Goal: Task Accomplishment & Management: Use online tool/utility

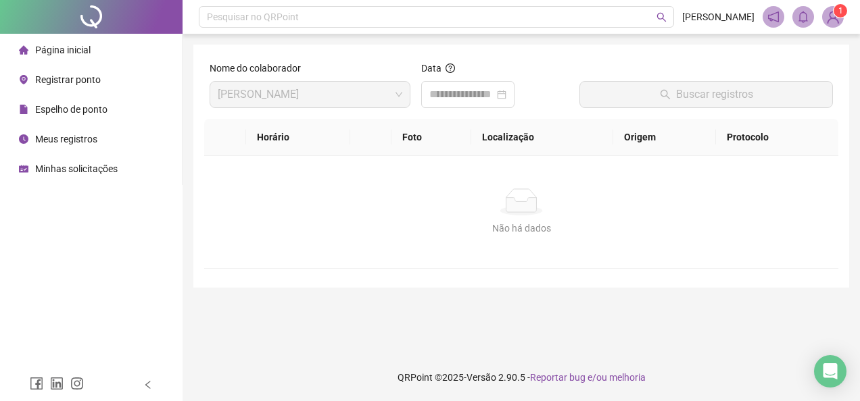
click at [74, 138] on span "Meus registros" at bounding box center [66, 139] width 62 height 11
click at [616, 115] on div "Buscar registros" at bounding box center [706, 90] width 264 height 58
click at [506, 91] on div at bounding box center [467, 95] width 77 height 16
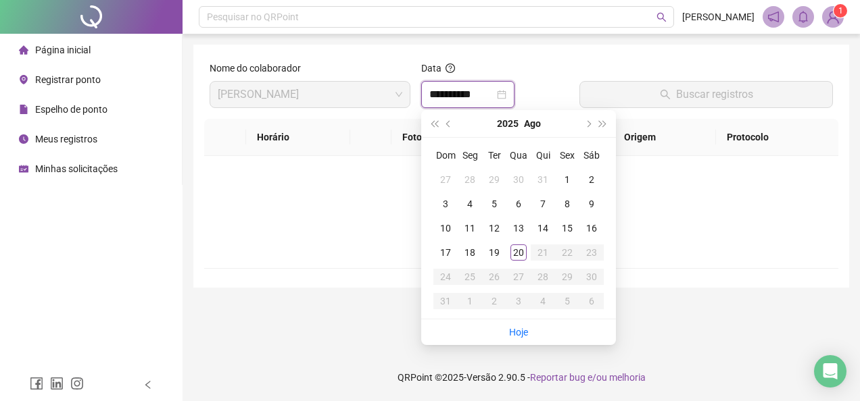
type input "**********"
click at [519, 253] on div "20" at bounding box center [518, 253] width 16 height 16
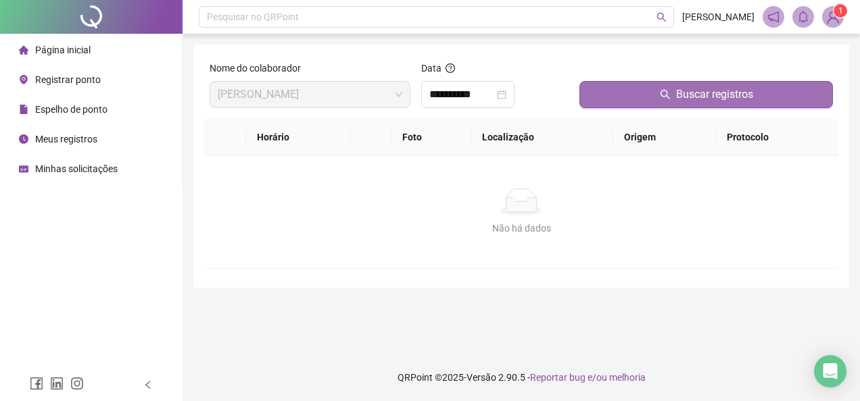
click at [654, 97] on button "Buscar registros" at bounding box center [705, 94] width 253 height 27
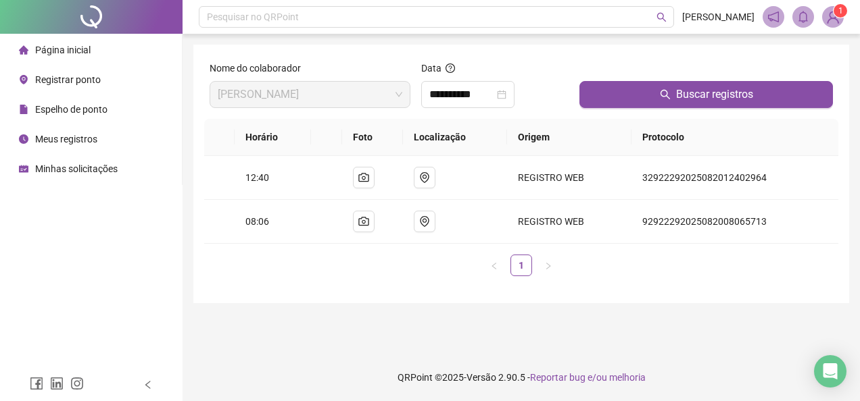
click at [80, 88] on div "Registrar ponto" at bounding box center [60, 79] width 82 height 27
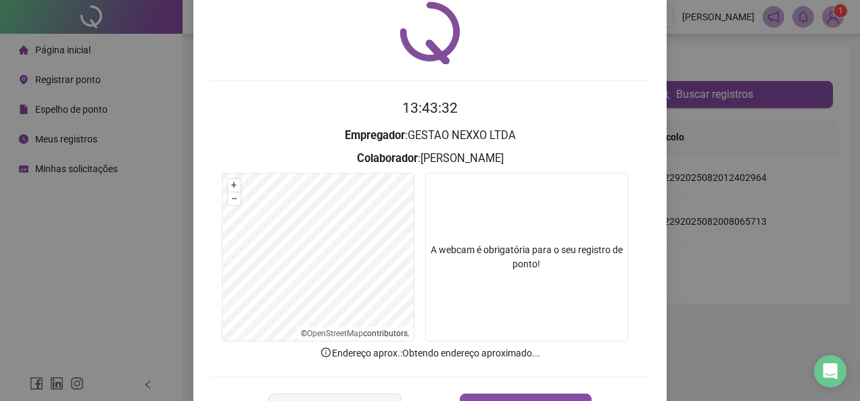
scroll to position [95, 0]
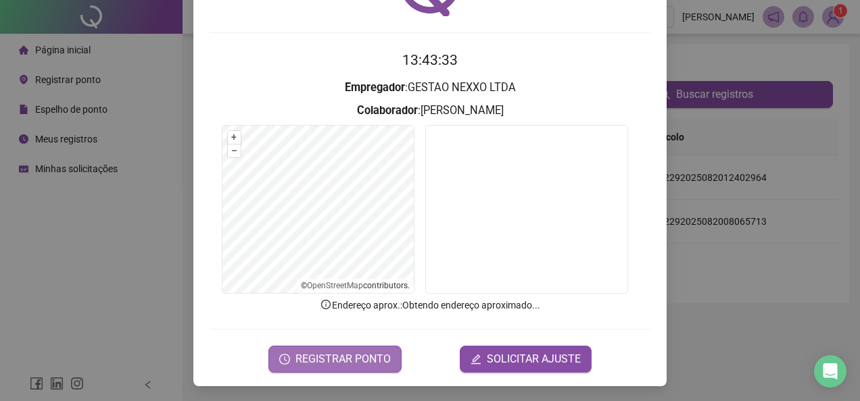
click at [362, 352] on span "REGISTRAR PONTO" at bounding box center [342, 359] width 95 height 16
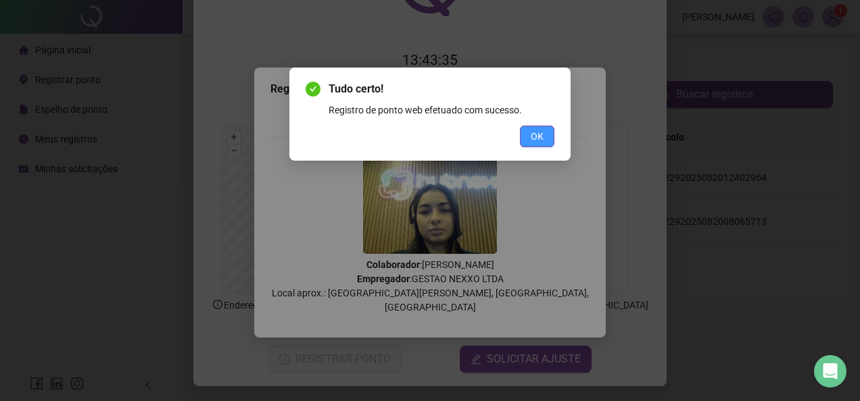
click at [542, 135] on span "OK" at bounding box center [537, 136] width 13 height 15
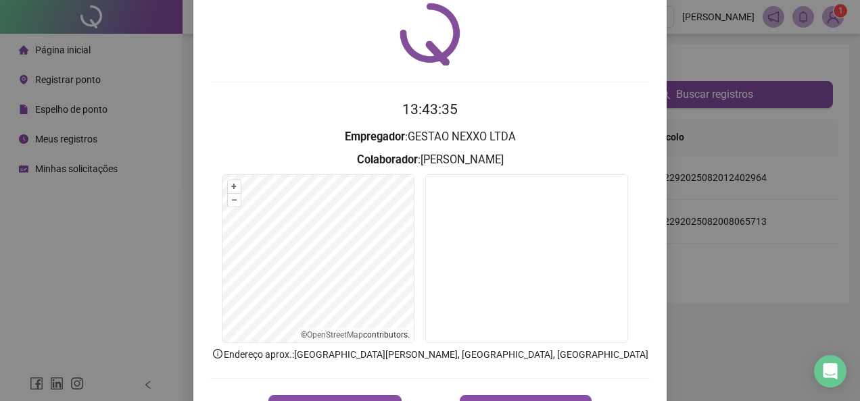
scroll to position [0, 0]
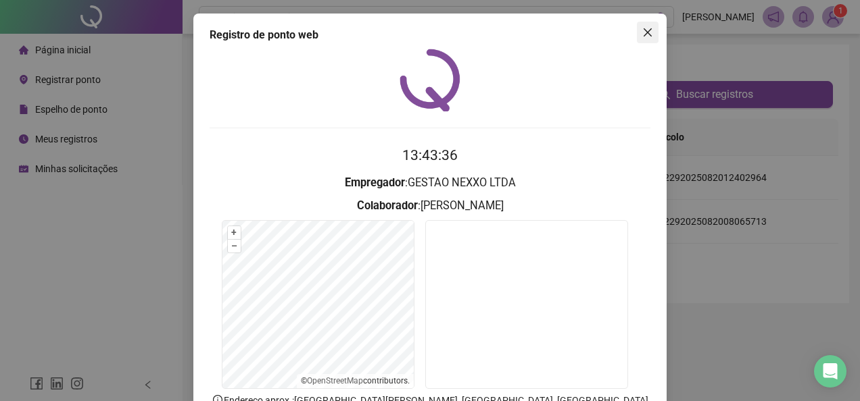
click at [648, 32] on span "Close" at bounding box center [648, 32] width 22 height 11
